Goal: Find specific page/section: Find specific page/section

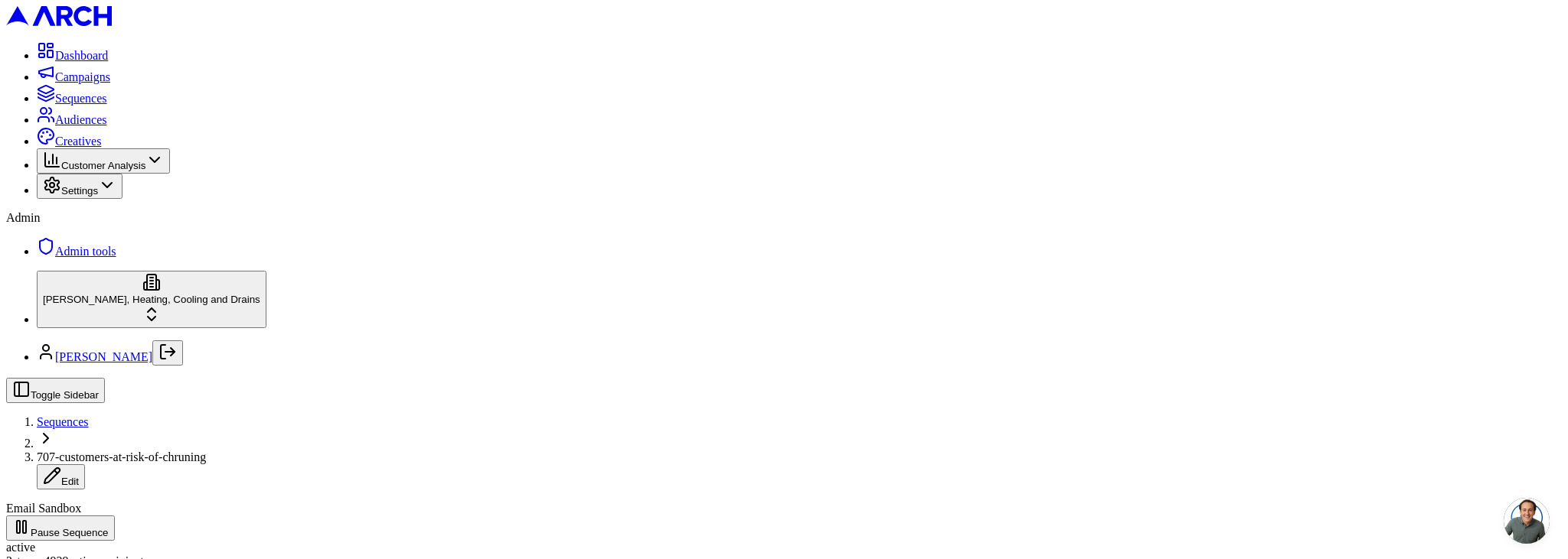
type input "sno"
